Goal: Task Accomplishment & Management: Complete application form

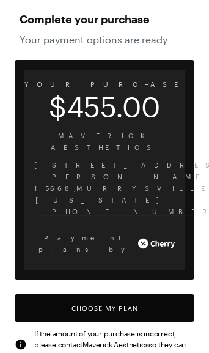
scroll to position [60, 0]
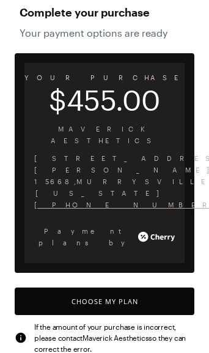
click at [153, 288] on button "Choose My Plan" at bounding box center [105, 302] width 180 height 28
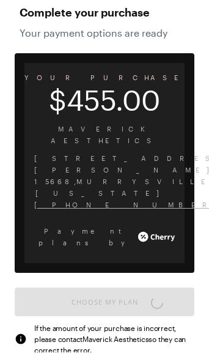
scroll to position [1012, 0]
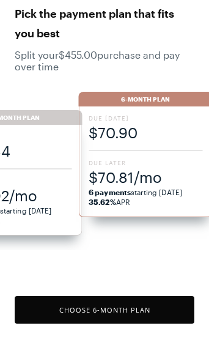
scroll to position [59, 0]
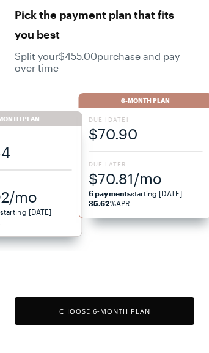
click at [146, 167] on span "Due Later" at bounding box center [146, 164] width 114 height 9
click at [139, 315] on button "Choose 6 -Month Plan" at bounding box center [105, 312] width 180 height 28
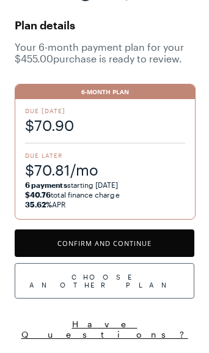
scroll to position [30, 0]
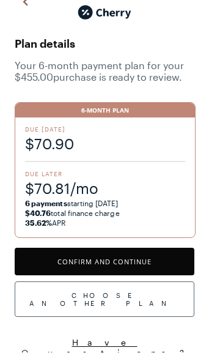
click at [159, 265] on button "Confirm and Continue" at bounding box center [105, 263] width 180 height 28
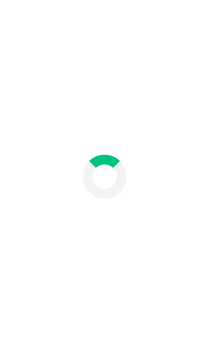
scroll to position [16, 0]
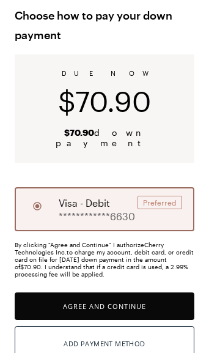
scroll to position [101, 0]
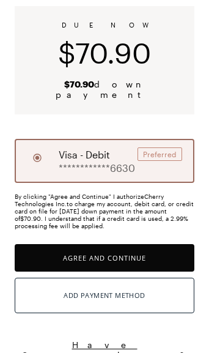
click at [157, 251] on button "Agree and Continue" at bounding box center [105, 258] width 180 height 28
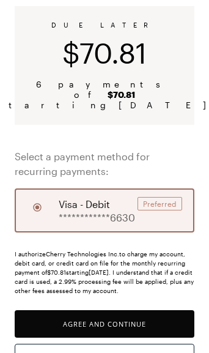
click at [138, 315] on button "Agree and Continue" at bounding box center [105, 325] width 180 height 28
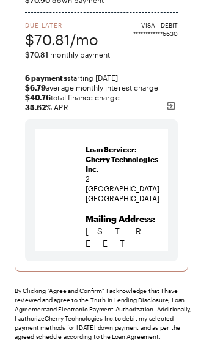
scroll to position [179, 0]
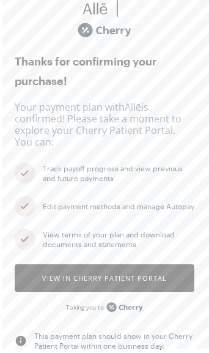
scroll to position [43, 0]
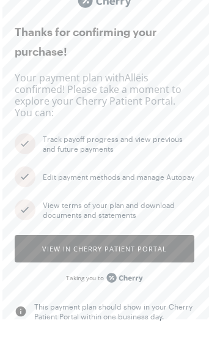
click at [157, 252] on button "View in Cherry patient portal" at bounding box center [105, 249] width 180 height 28
